Goal: Find specific page/section: Find specific page/section

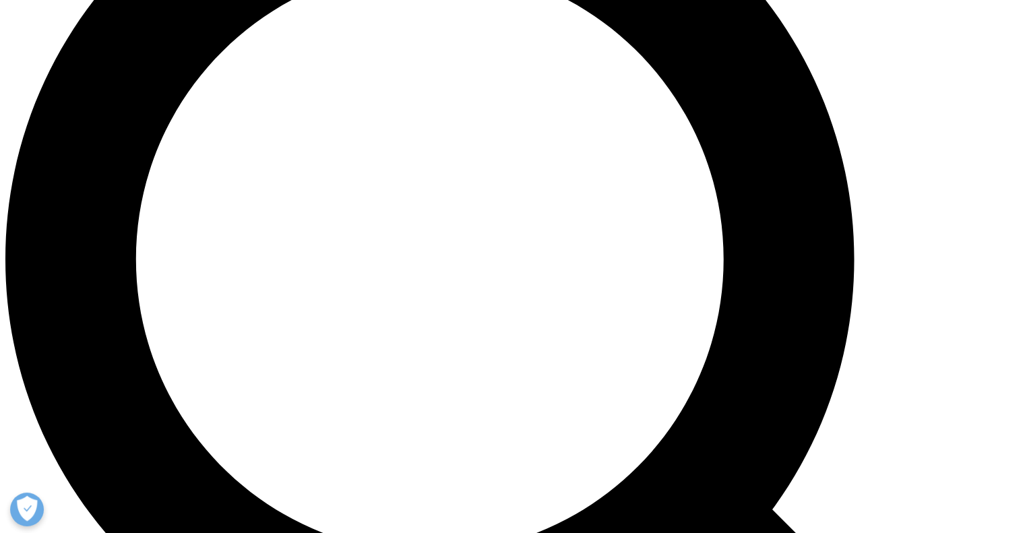
scroll to position [1251, 0]
